Goal: Task Accomplishment & Management: Manage account settings

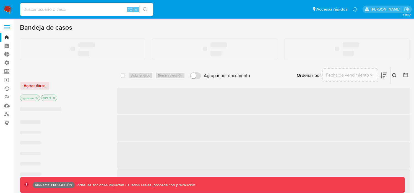
click at [9, 30] on label at bounding box center [7, 27] width 14 height 12
click at [0, 0] on input "checkbox" at bounding box center [0, 0] width 0 height 0
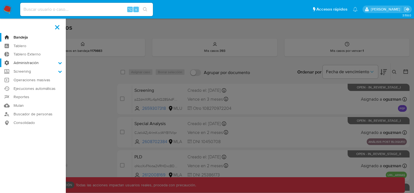
click at [44, 64] on label "Administración" at bounding box center [33, 62] width 66 height 9
click at [0, 0] on input "Administración" at bounding box center [0, 0] width 0 height 0
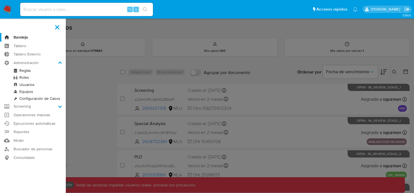
click at [30, 78] on link "Roles" at bounding box center [33, 77] width 66 height 7
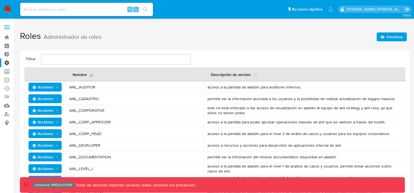
click at [394, 39] on span "Permisos" at bounding box center [395, 36] width 16 height 9
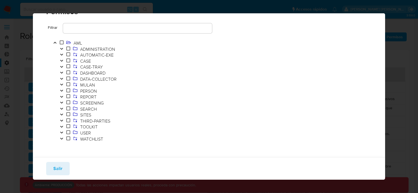
scroll to position [20, 0]
click at [61, 59] on icon "Toggle" at bounding box center [62, 59] width 4 height 3
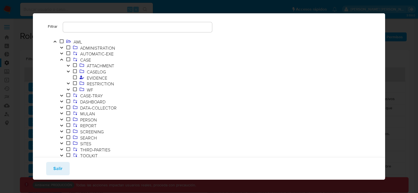
click at [70, 89] on button "Toggle" at bounding box center [68, 90] width 7 height 6
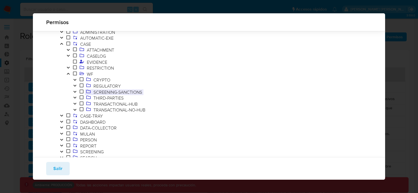
scroll to position [25, 0]
click at [75, 84] on icon "Toggle" at bounding box center [75, 85] width 4 height 3
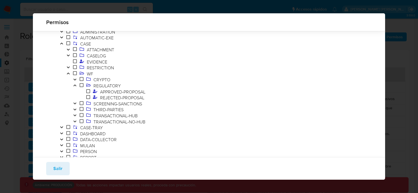
click at [75, 84] on icon "Toggle" at bounding box center [75, 85] width 4 height 3
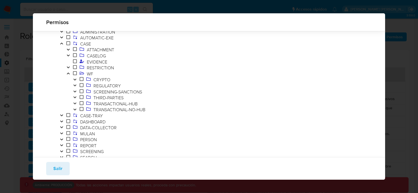
click at [75, 84] on icon "Toggle" at bounding box center [75, 85] width 4 height 3
